Goal: Information Seeking & Learning: Learn about a topic

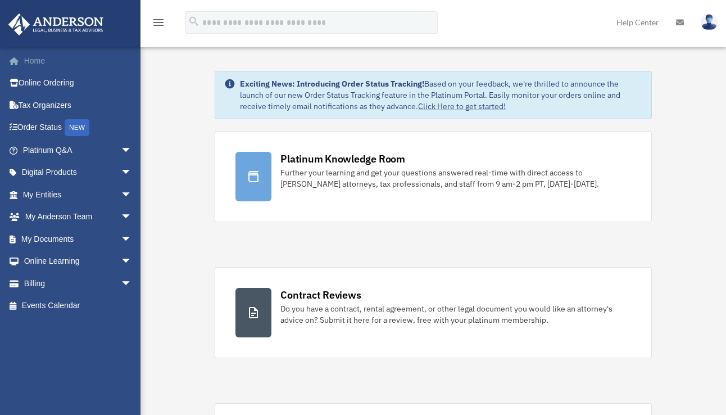
click at [31, 62] on link "Home" at bounding box center [78, 60] width 141 height 22
click at [708, 25] on img at bounding box center [708, 22] width 17 height 16
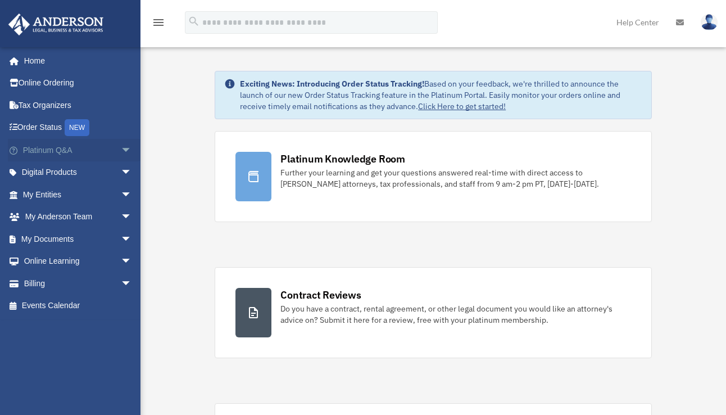
click at [121, 147] on span "arrow_drop_down" at bounding box center [132, 150] width 22 height 23
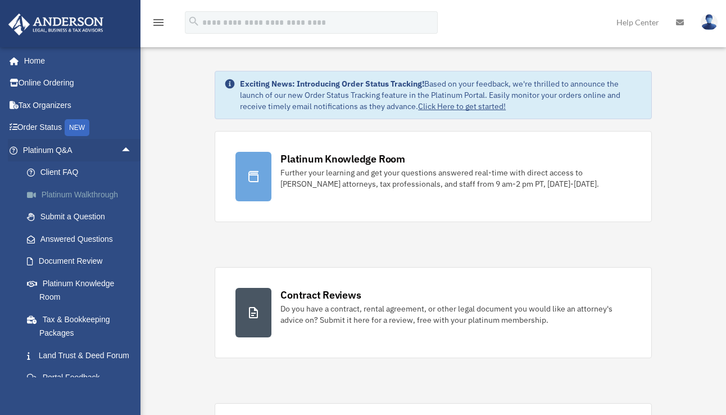
click at [78, 194] on link "Platinum Walkthrough" at bounding box center [82, 194] width 133 height 22
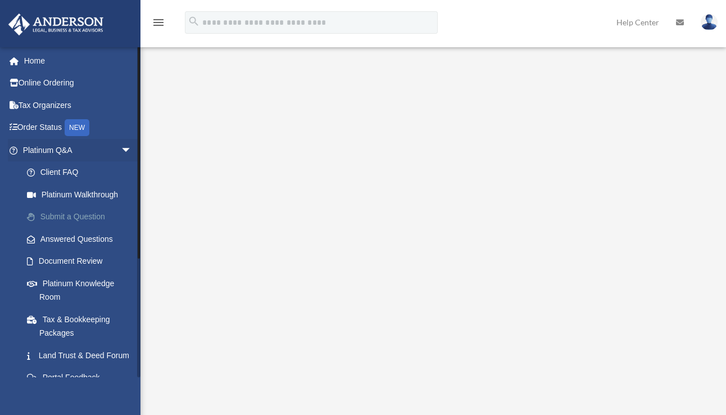
click at [85, 214] on link "Submit a Question" at bounding box center [82, 217] width 133 height 22
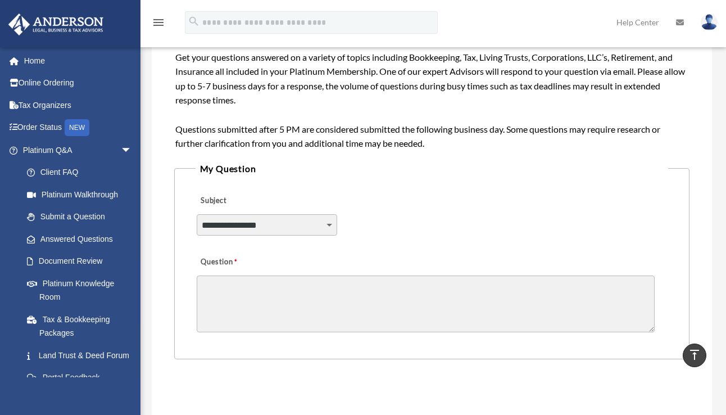
scroll to position [98, 0]
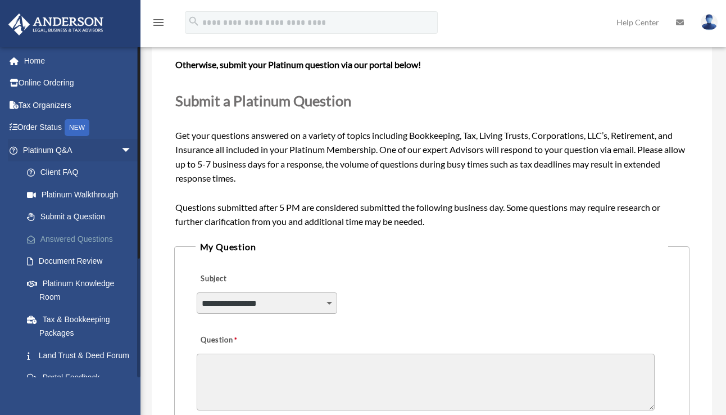
click at [67, 234] on link "Answered Questions" at bounding box center [82, 238] width 133 height 22
